Goal: Task Accomplishment & Management: Use online tool/utility

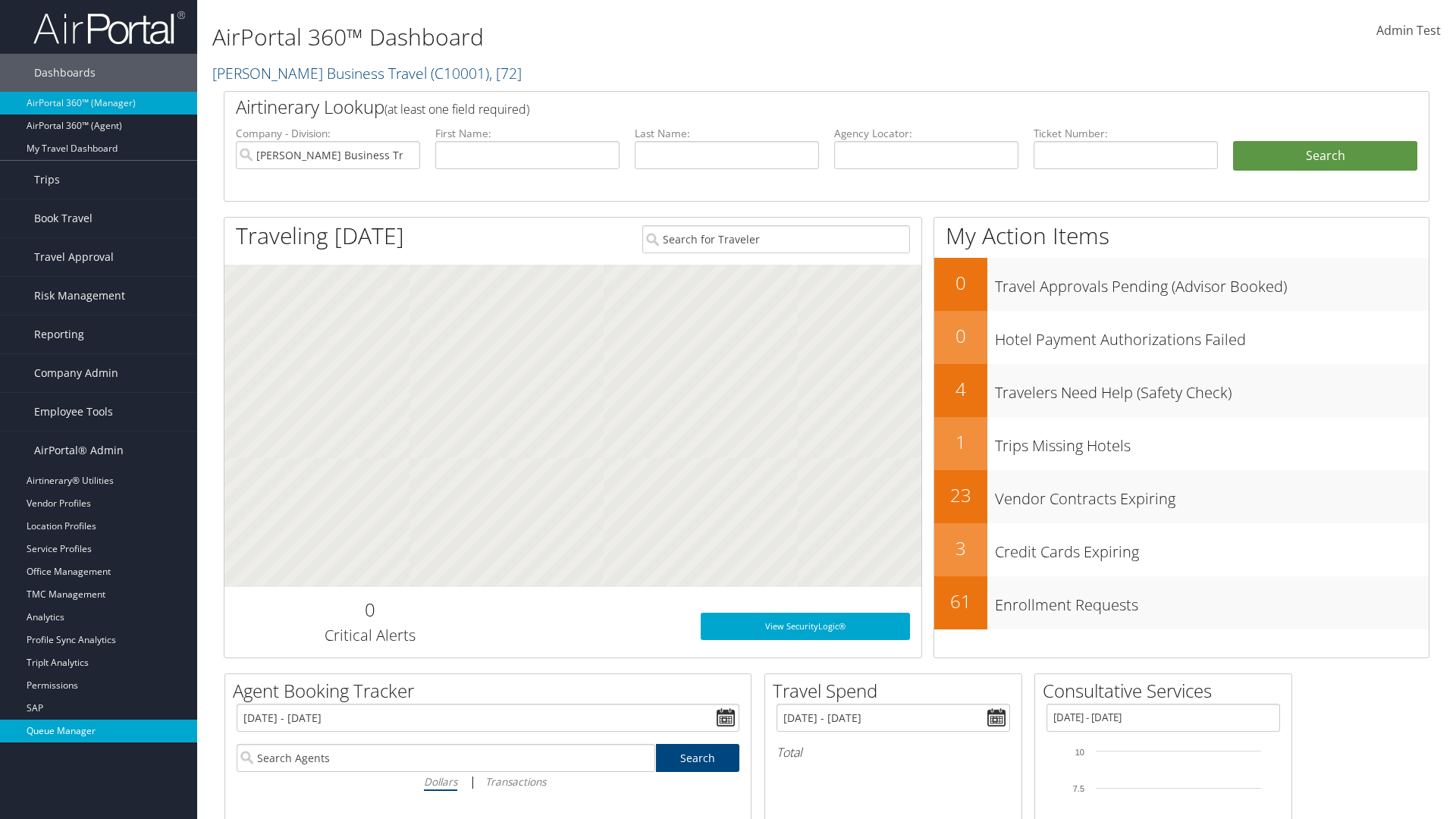
click at [98, 732] on link "Queue Manager" at bounding box center [98, 731] width 197 height 23
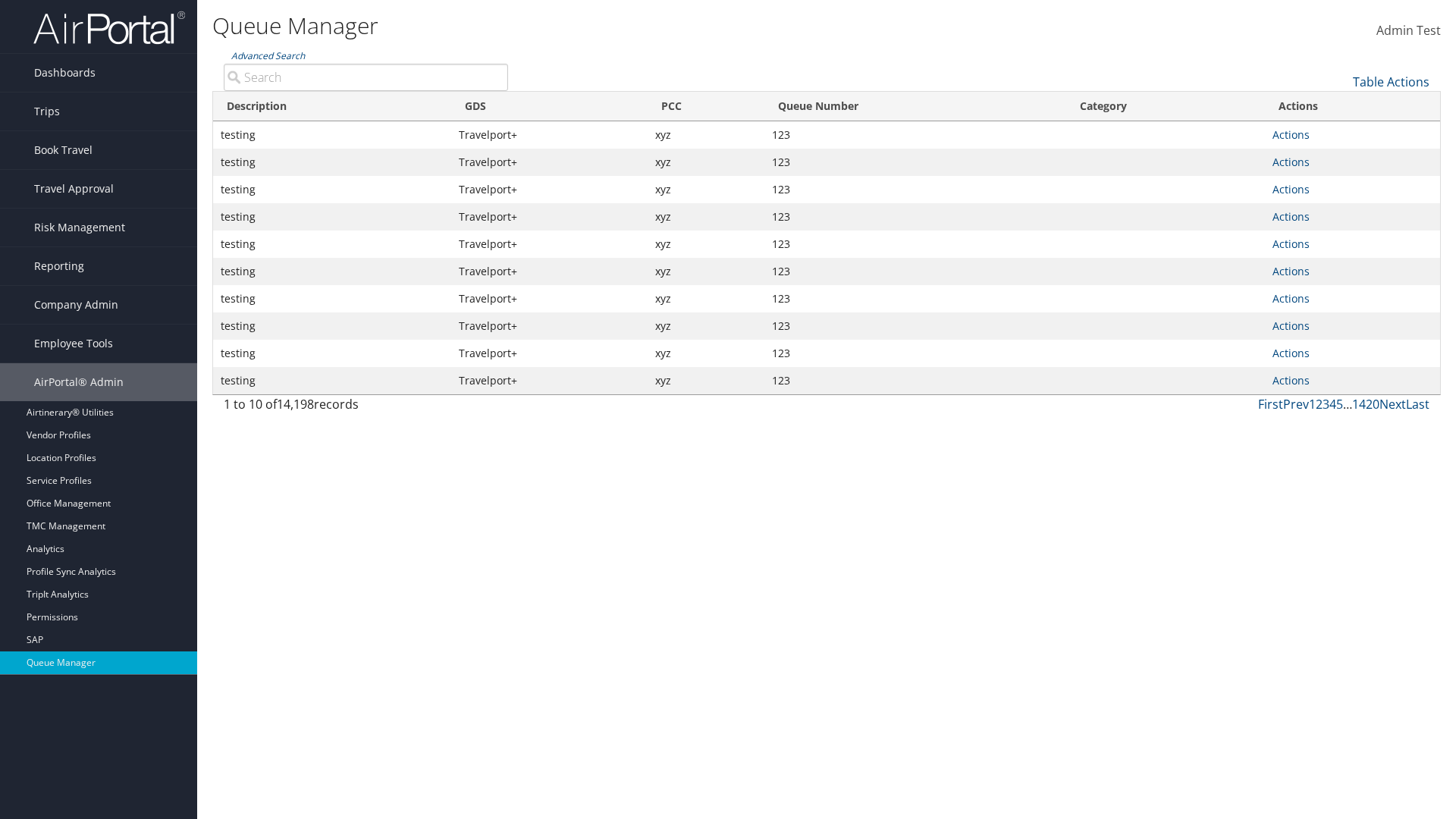
click at [1391, 82] on link "Table Actions" at bounding box center [1391, 82] width 76 height 17
click at [1340, 106] on link "View Errors" at bounding box center [1341, 105] width 200 height 26
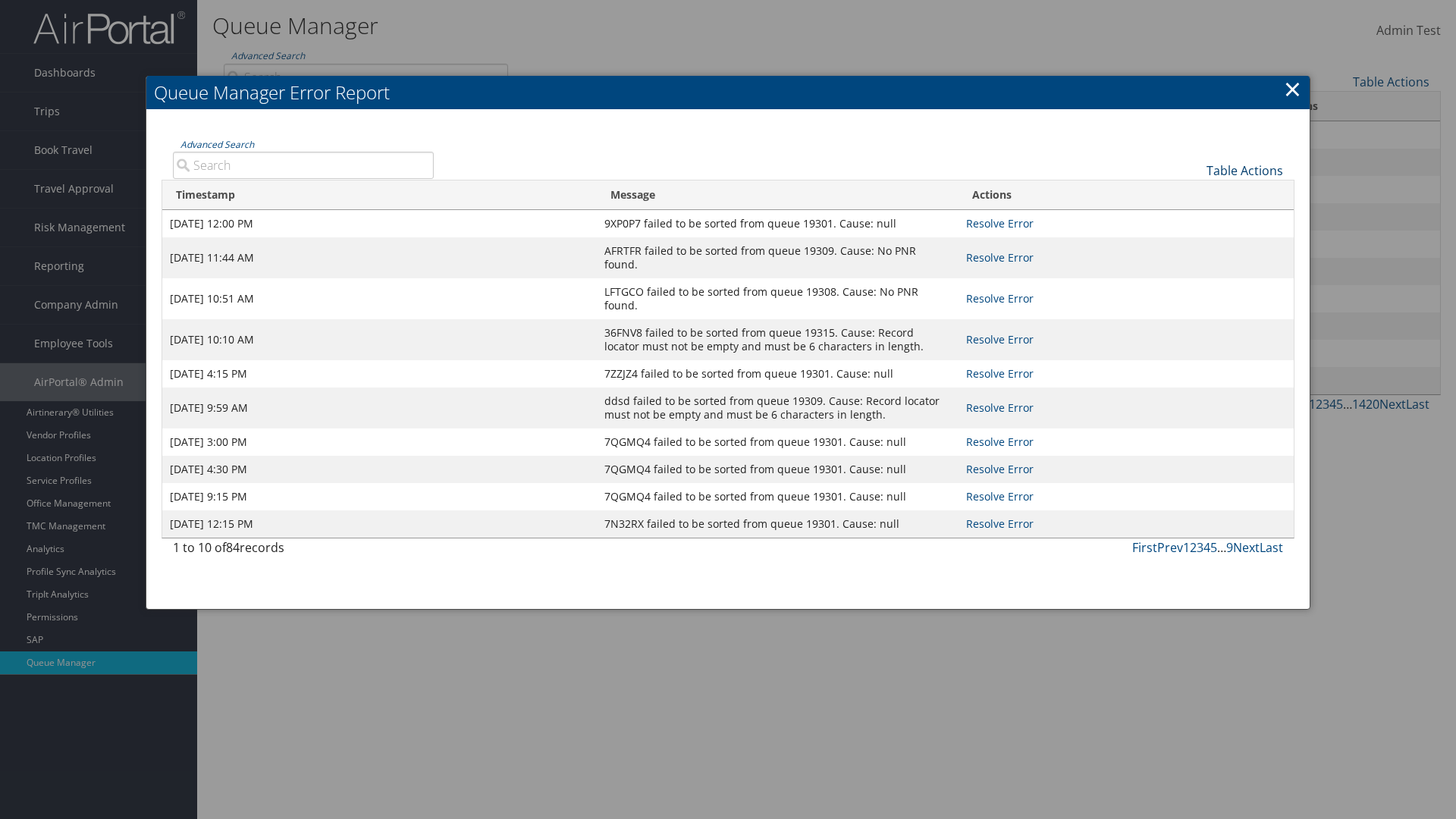
click at [1244, 170] on link "Table Actions" at bounding box center [1244, 171] width 76 height 17
click at [1194, 219] on link "Page Length" at bounding box center [1194, 220] width 200 height 26
click at [869, 158] on div "Table Actions" at bounding box center [870, 158] width 850 height 43
click at [1244, 170] on link "Table Actions" at bounding box center [1244, 171] width 76 height 17
click at [217, 144] on link "Advanced Search" at bounding box center [217, 144] width 74 height 13
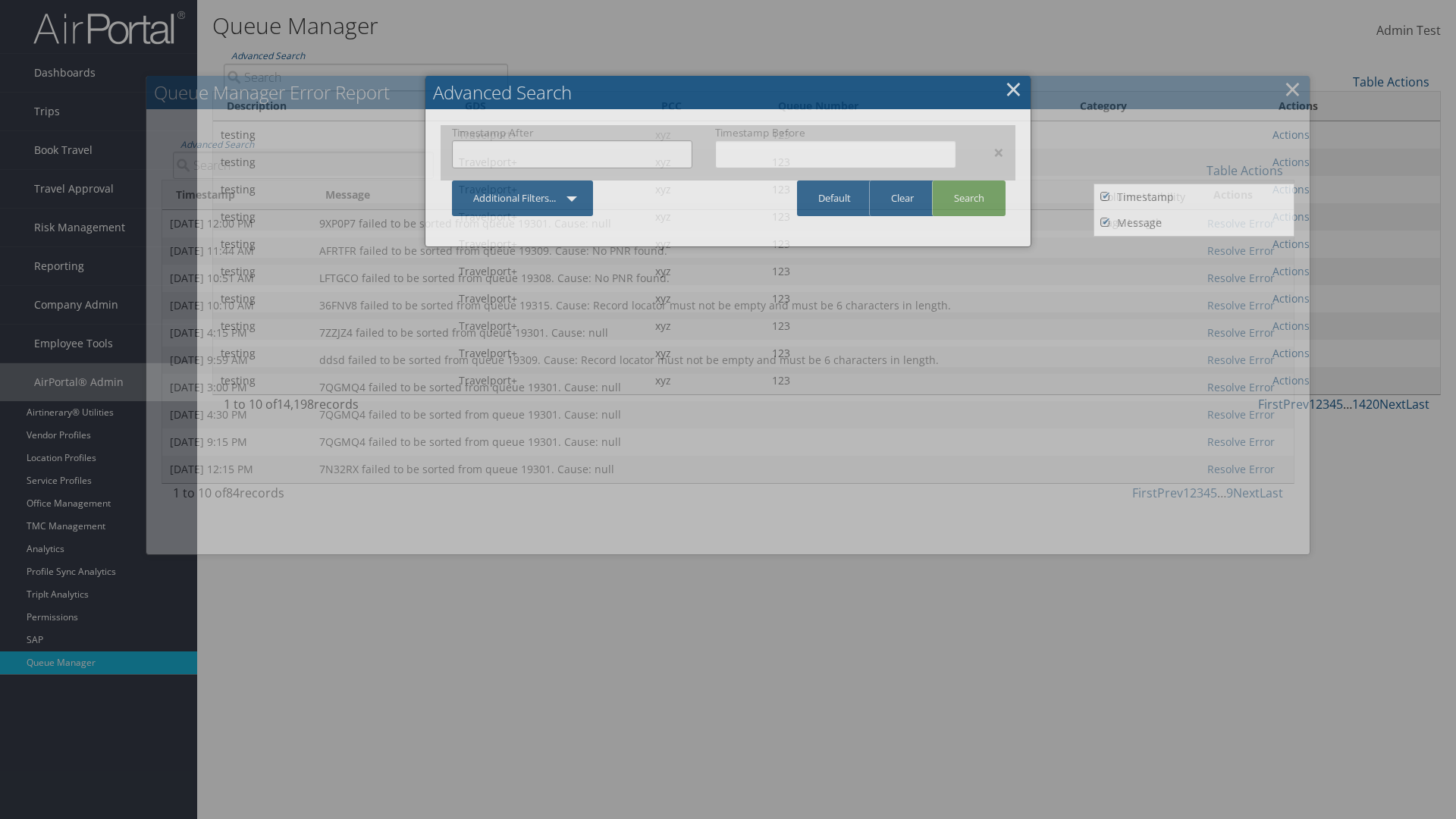
click at [572, 154] on input "text" at bounding box center [572, 154] width 240 height 28
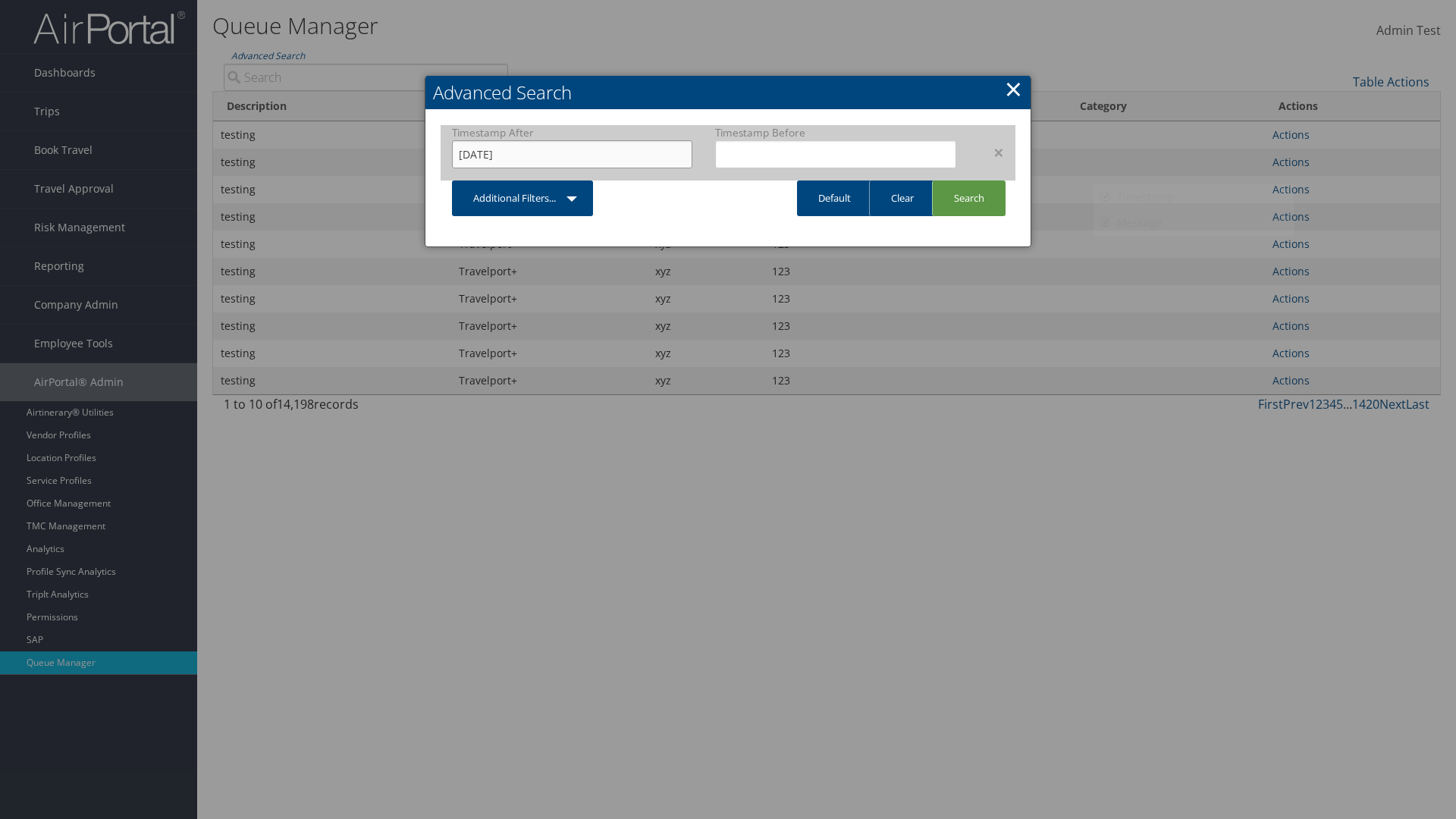
type input "06/29/2024"
click at [835, 154] on input "text" at bounding box center [835, 154] width 240 height 28
